Goal: Task Accomplishment & Management: Manage account settings

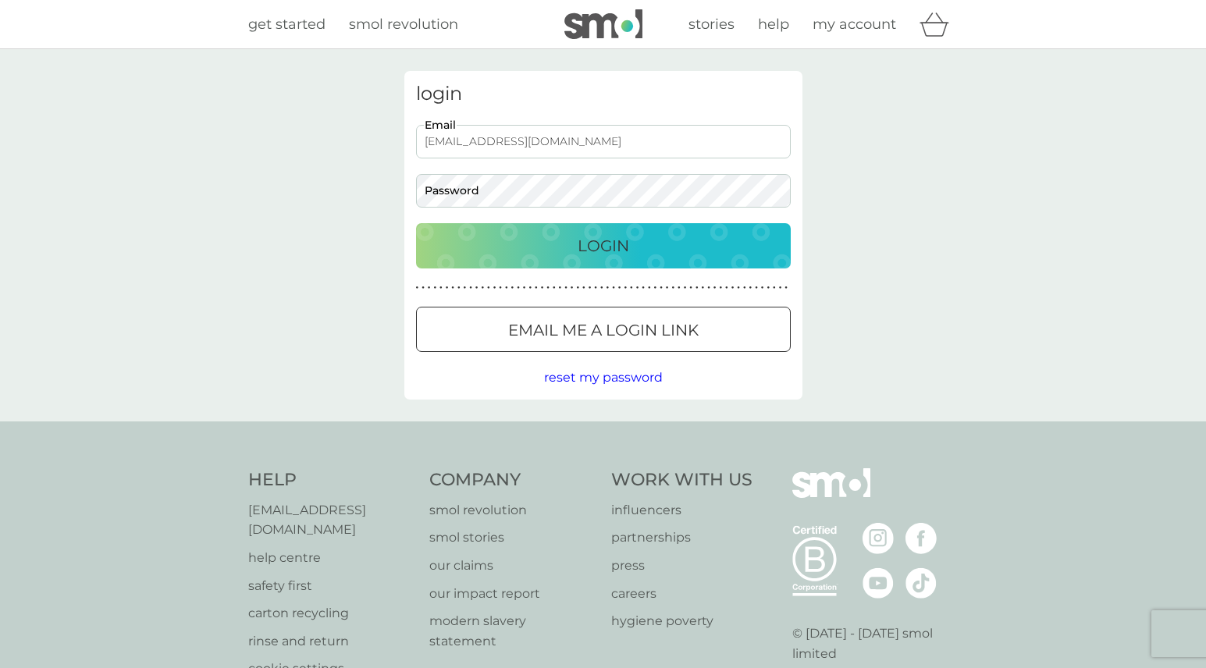
type input "[EMAIL_ADDRESS][DOMAIN_NAME]"
click at [529, 245] on div "Login" at bounding box center [604, 245] width 344 height 25
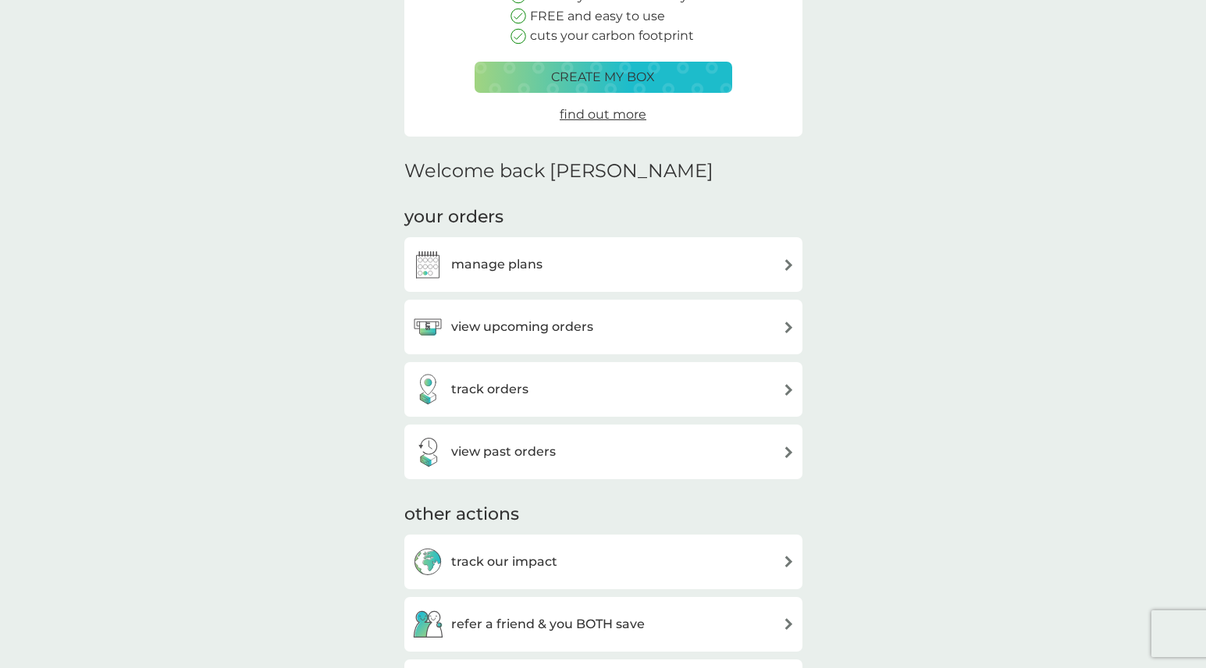
scroll to position [240, 0]
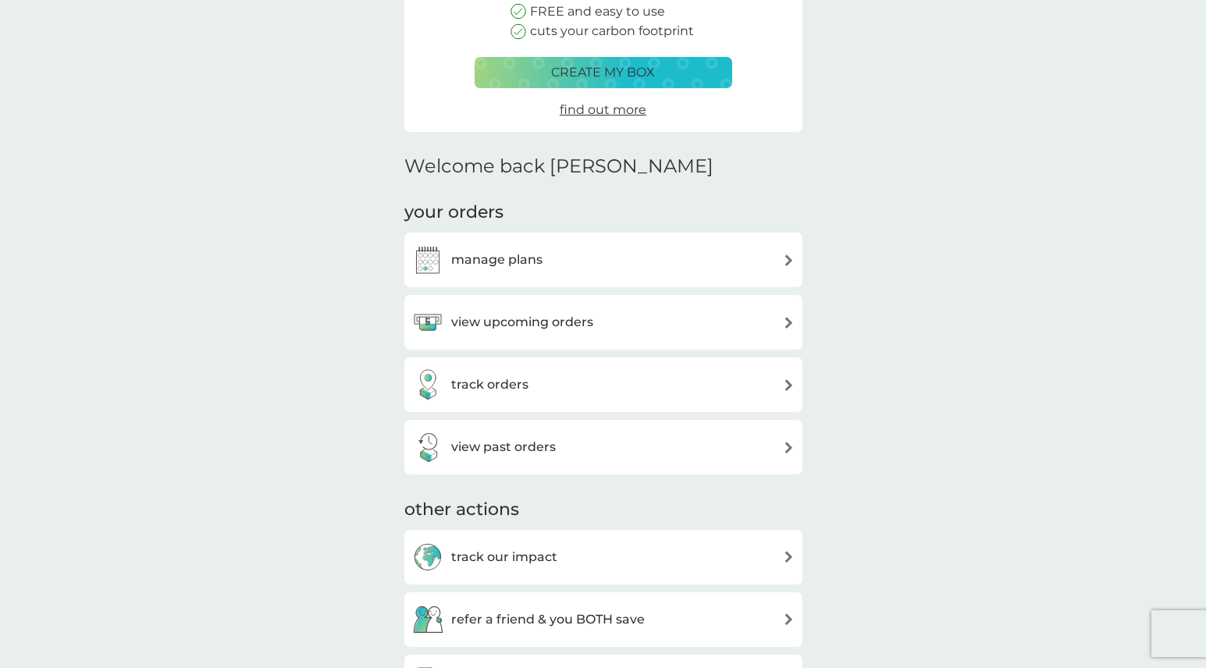
click at [511, 256] on h3 "manage plans" at bounding box center [496, 260] width 91 height 20
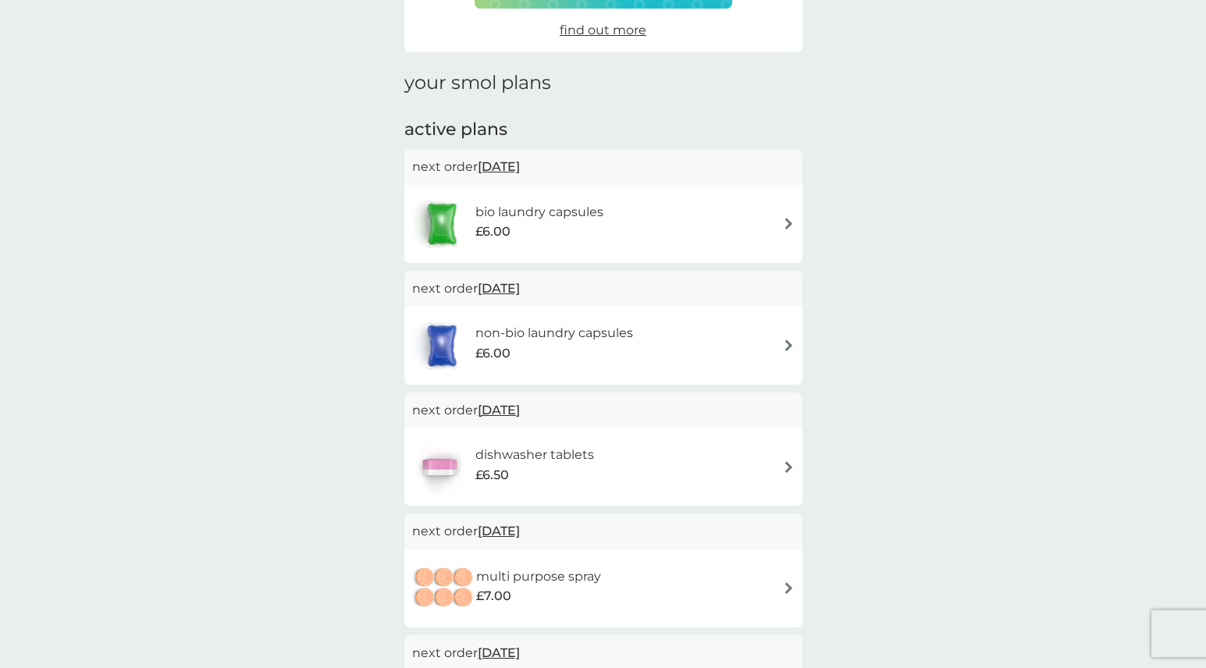
scroll to position [171, 0]
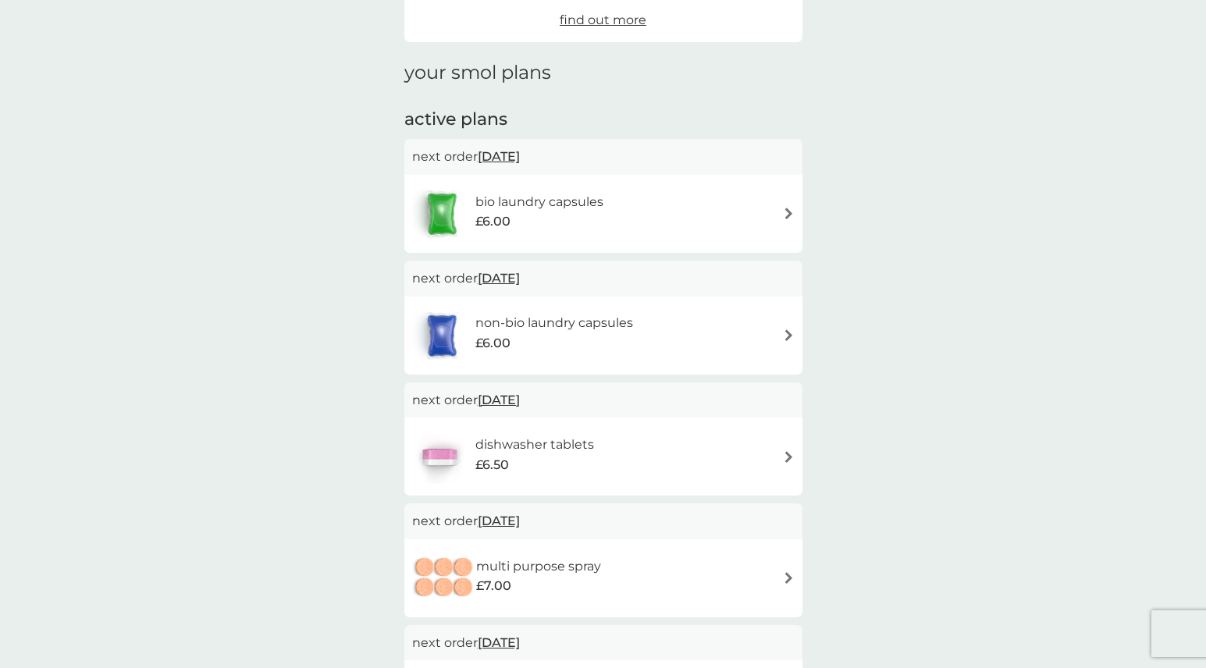
click at [796, 340] on div "non-bio laundry capsules £6.00" at bounding box center [603, 336] width 398 height 78
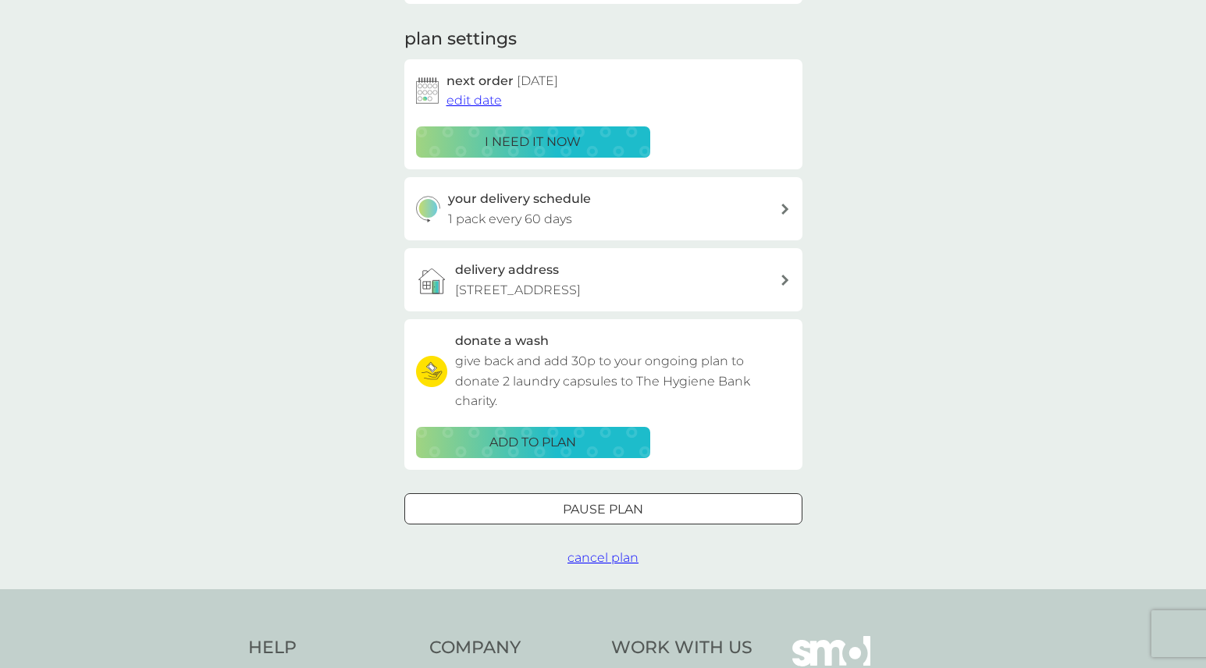
scroll to position [237, 0]
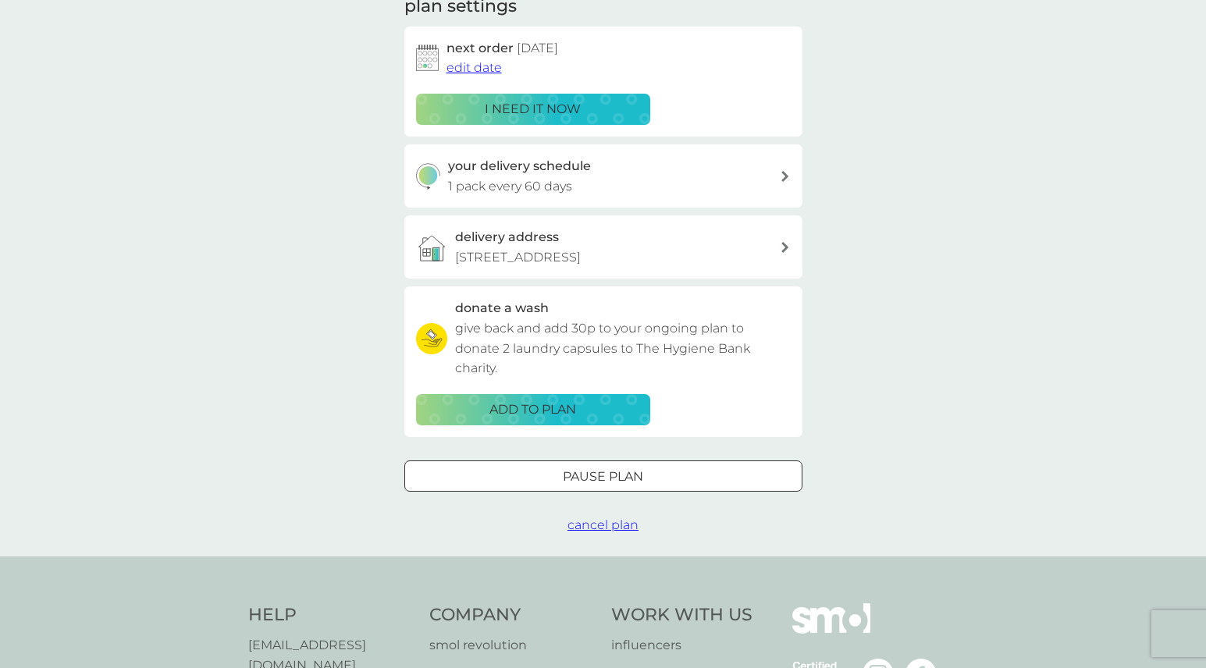
click at [612, 472] on div at bounding box center [603, 476] width 56 height 16
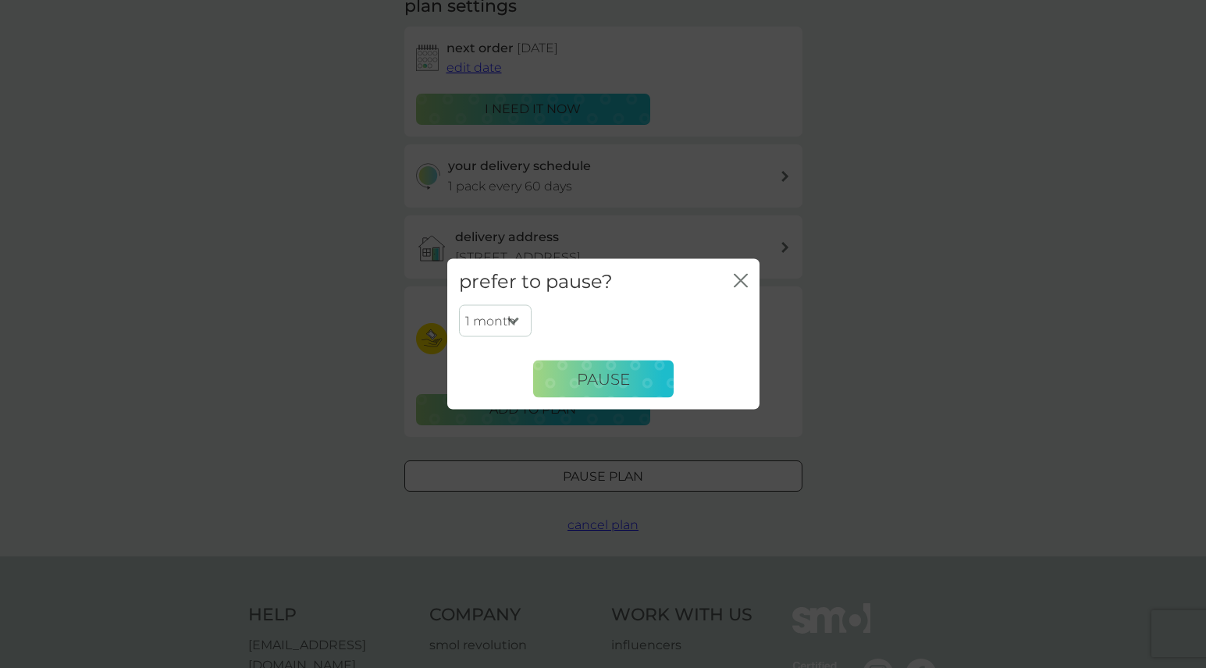
select select "6"
click at [613, 376] on span "Pause" at bounding box center [603, 378] width 53 height 19
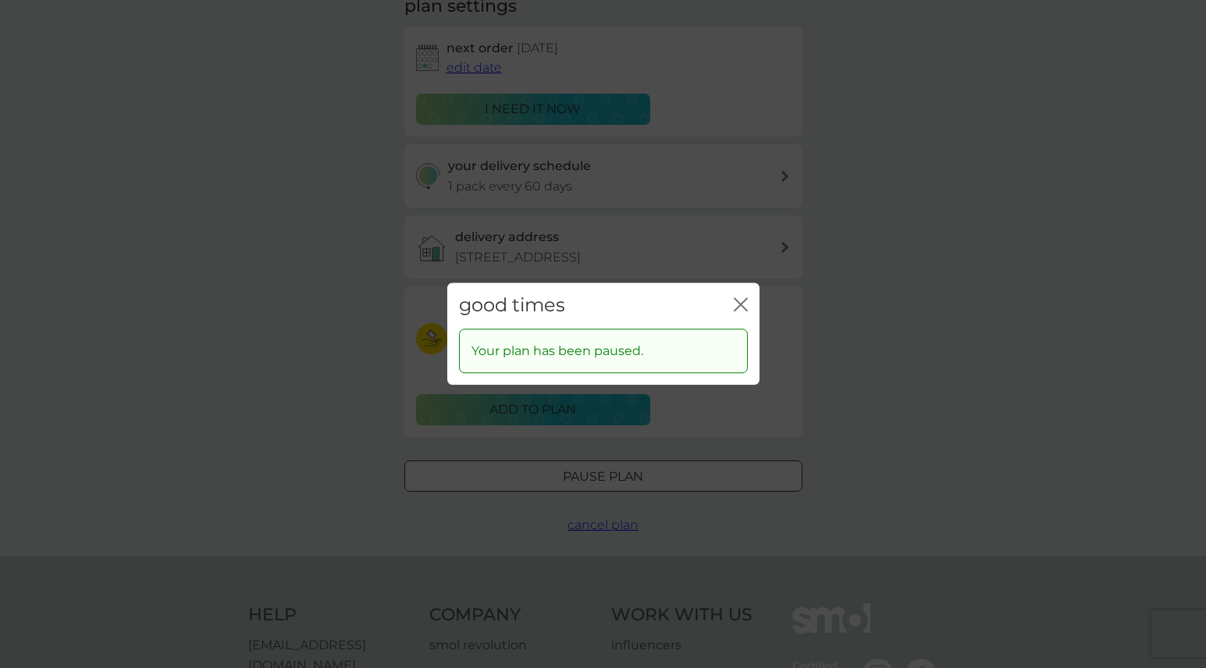
click at [737, 304] on icon "close" at bounding box center [741, 304] width 14 height 14
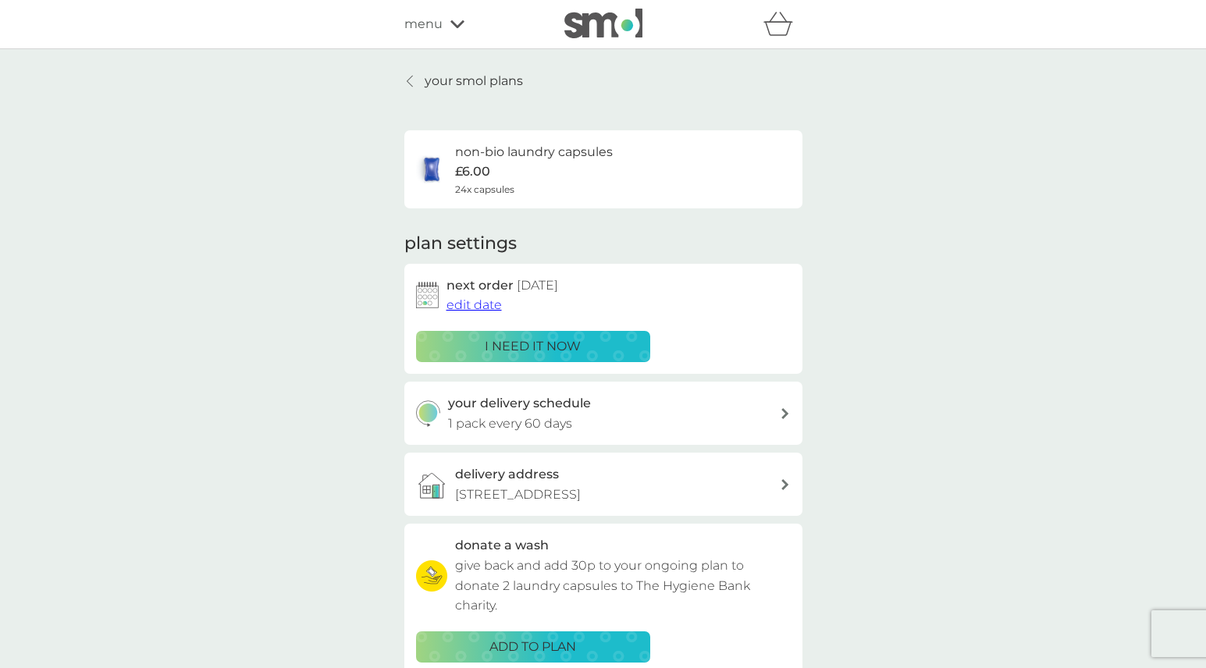
scroll to position [0, 0]
click at [415, 85] on div at bounding box center [410, 81] width 11 height 12
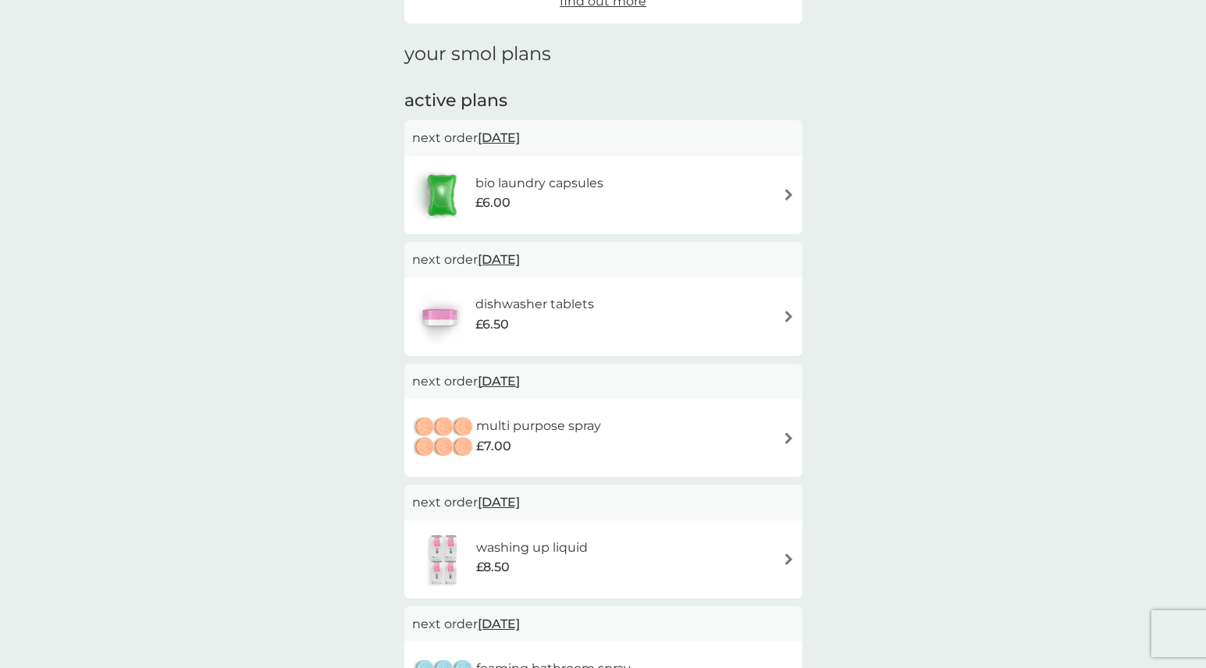
scroll to position [170, 0]
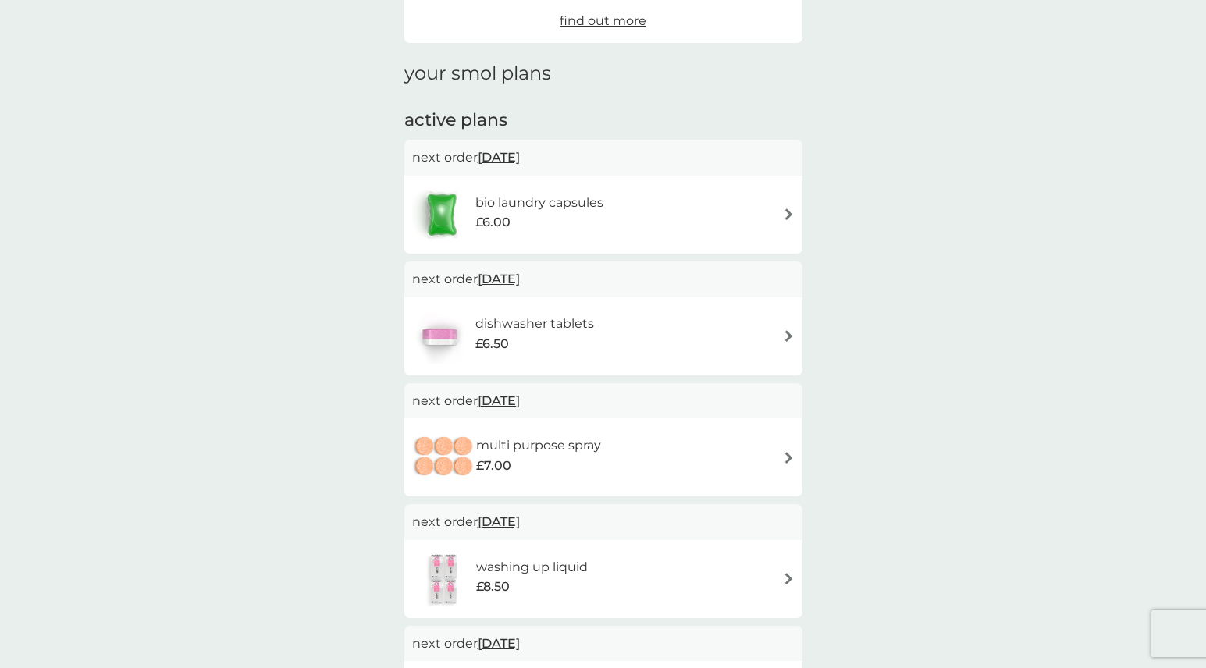
click at [788, 213] on img at bounding box center [789, 214] width 12 height 12
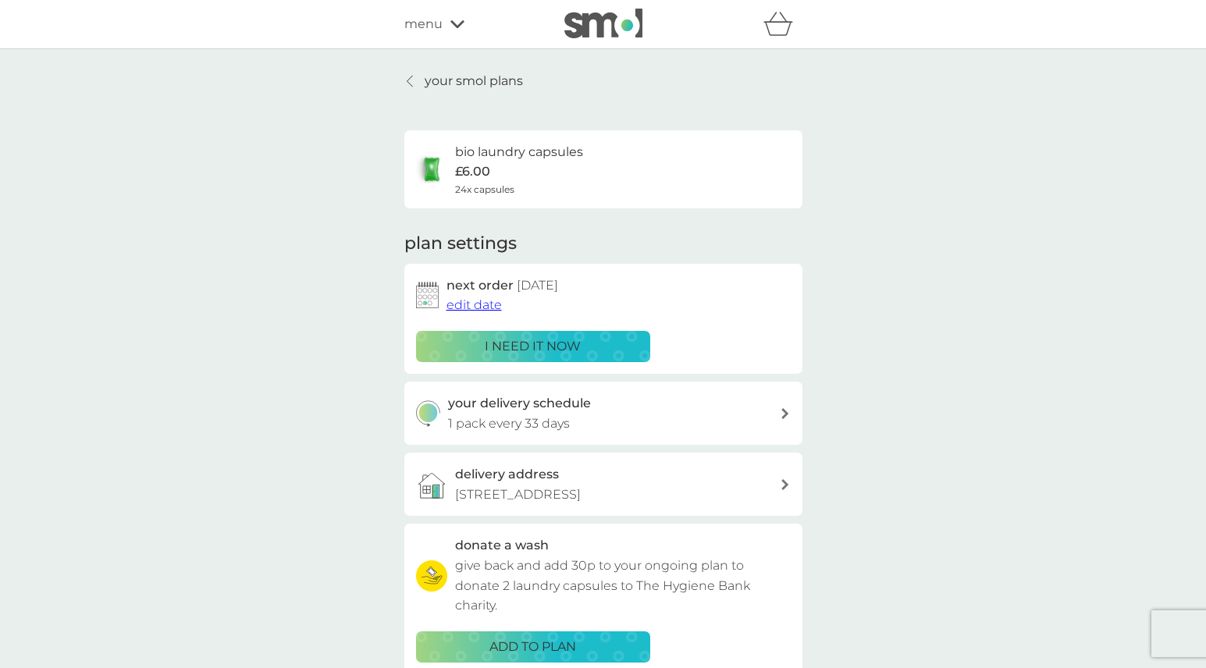
click at [486, 301] on span "edit date" at bounding box center [474, 304] width 55 height 15
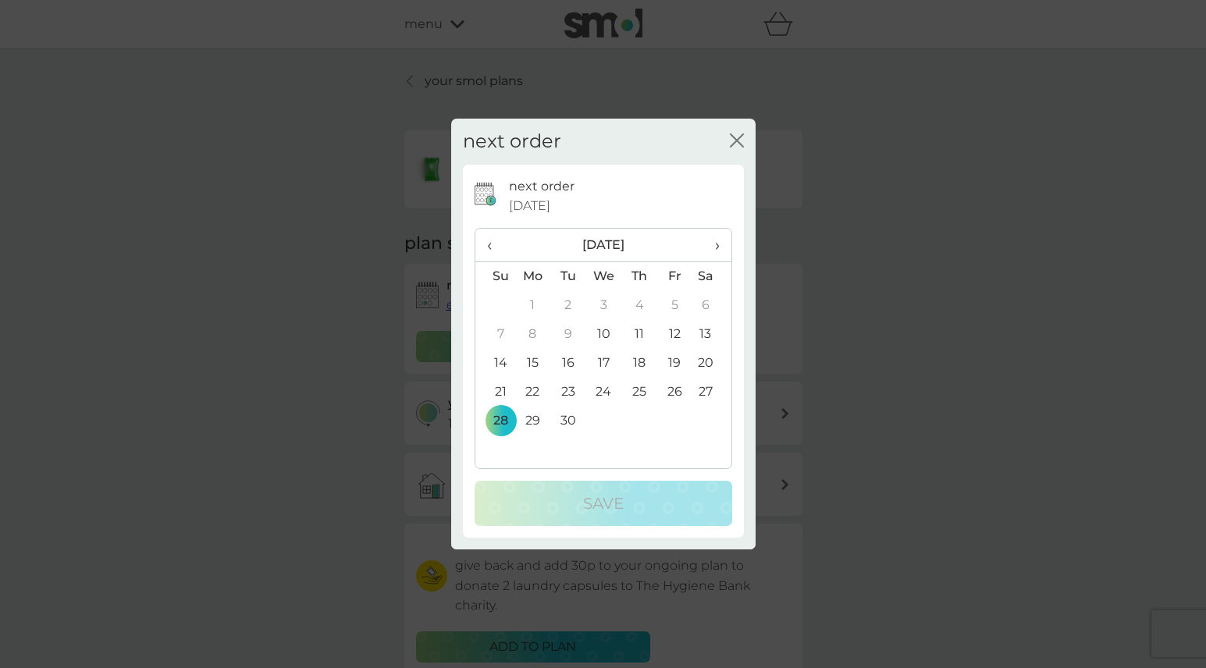
click at [721, 244] on th "›" at bounding box center [711, 246] width 39 height 34
click at [504, 358] on td "12" at bounding box center [496, 363] width 40 height 29
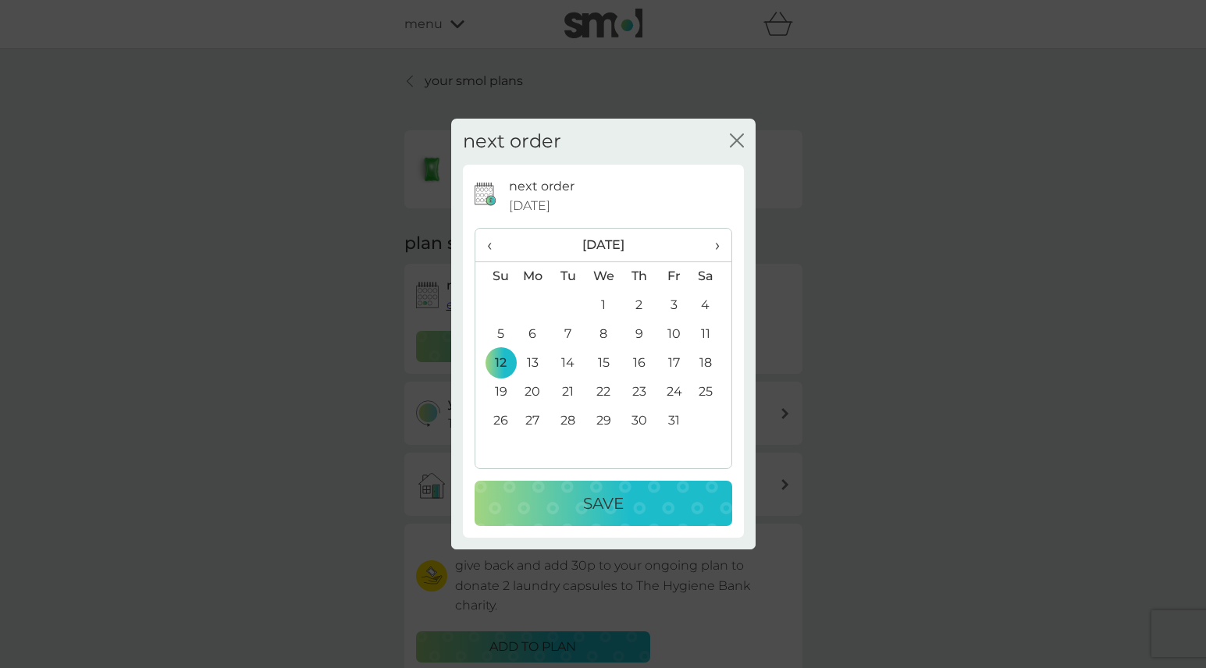
click at [622, 504] on p "Save" at bounding box center [603, 503] width 41 height 25
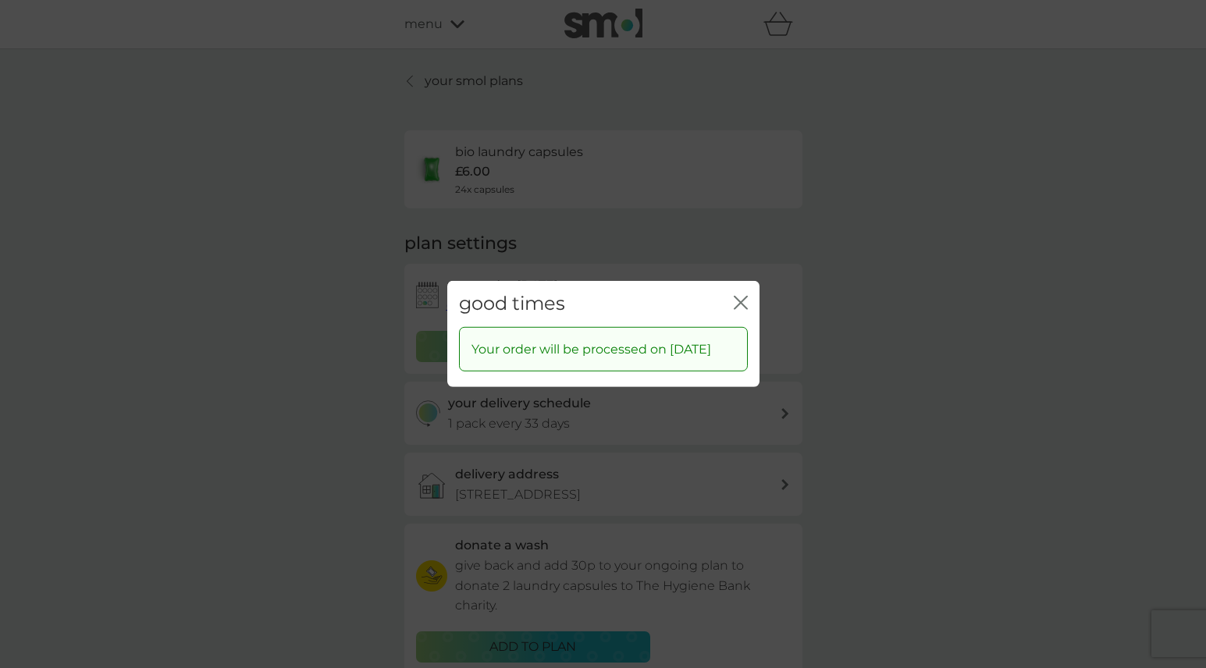
click at [743, 296] on icon "close" at bounding box center [741, 303] width 14 height 14
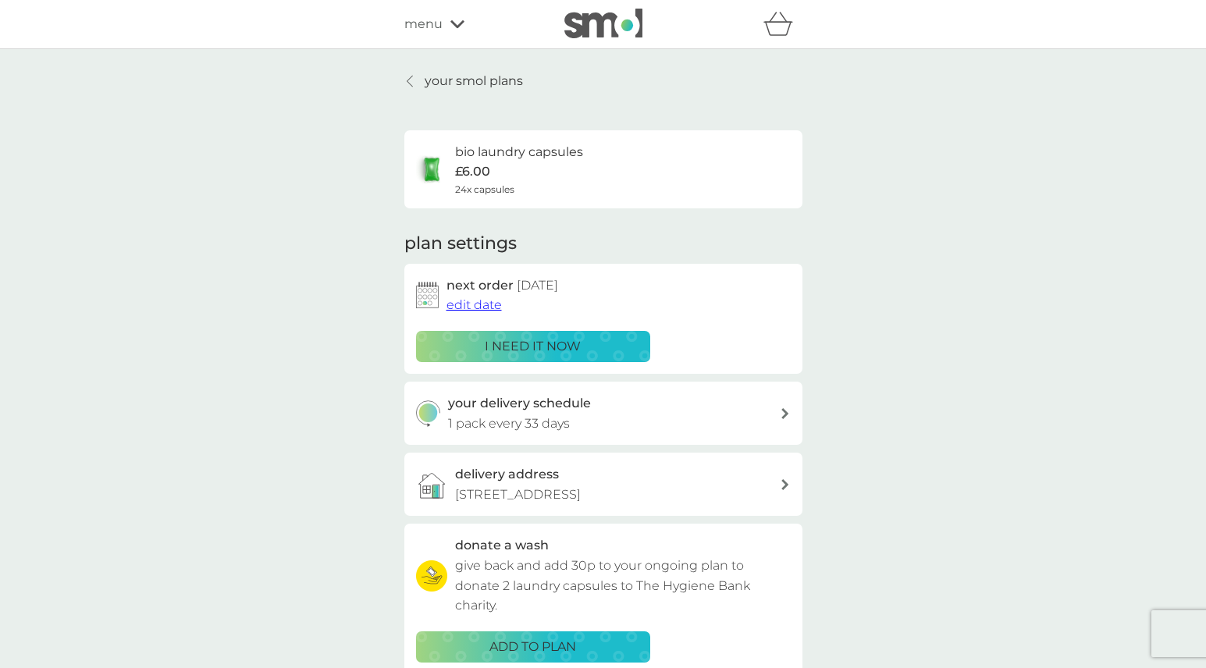
click at [440, 86] on p "your smol plans" at bounding box center [474, 81] width 98 height 20
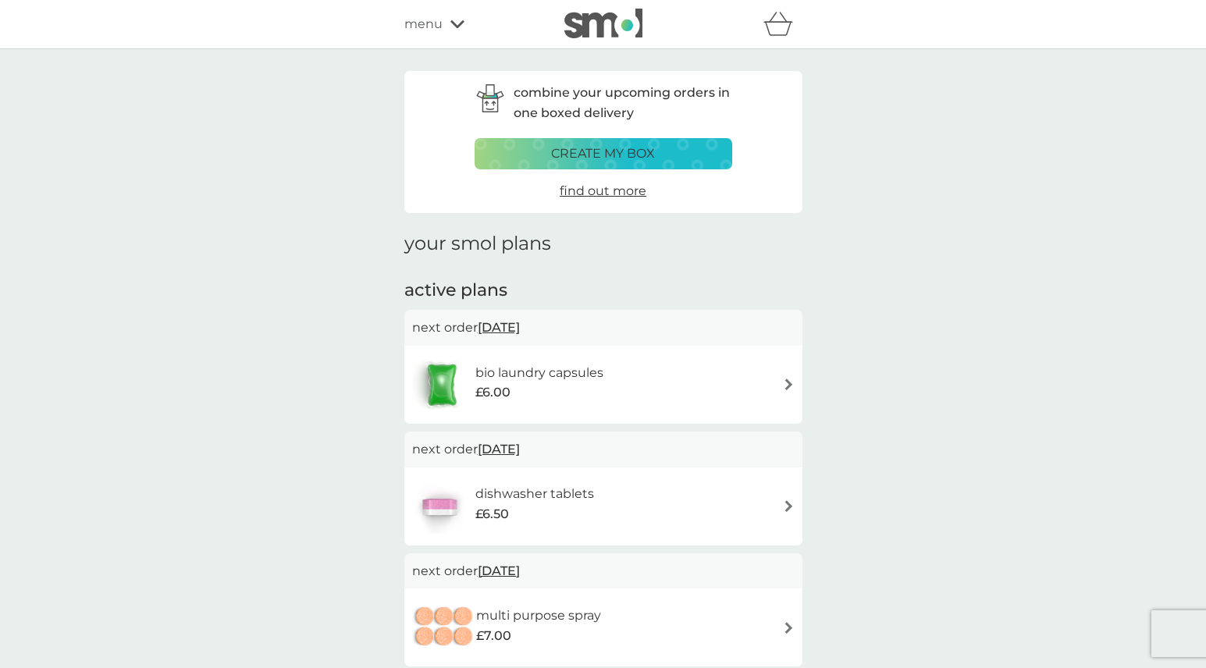
click at [454, 23] on icon at bounding box center [458, 24] width 14 height 9
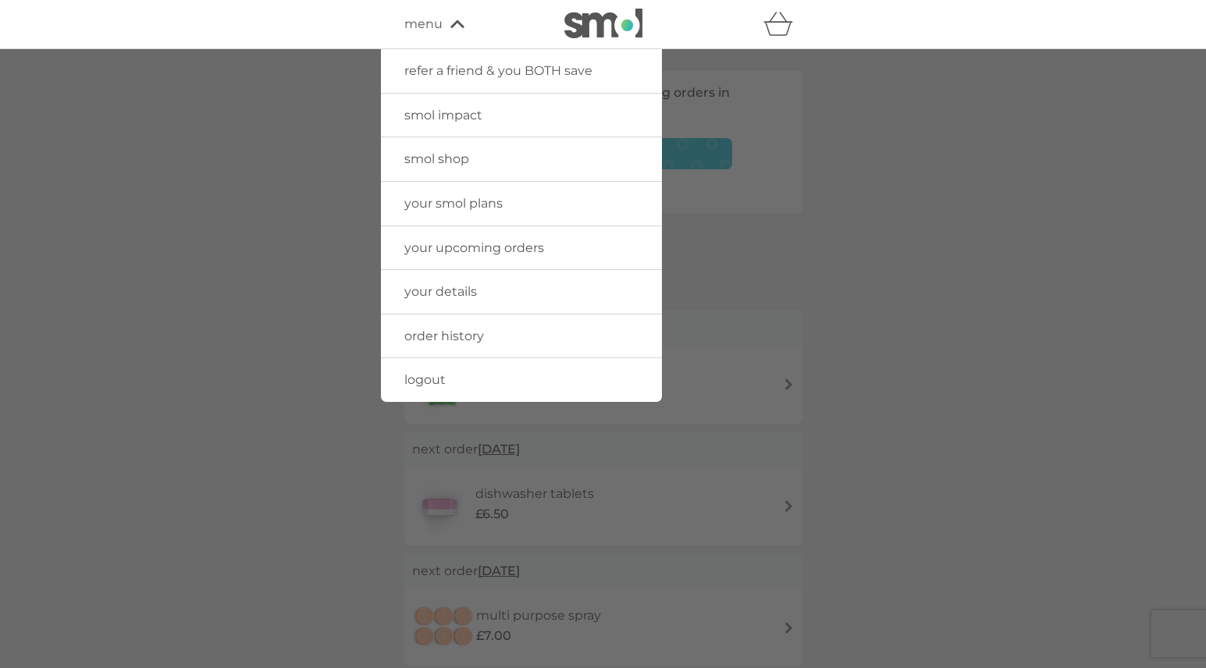
click at [430, 375] on span "logout" at bounding box center [424, 379] width 41 height 15
